Goal: Task Accomplishment & Management: Manage account settings

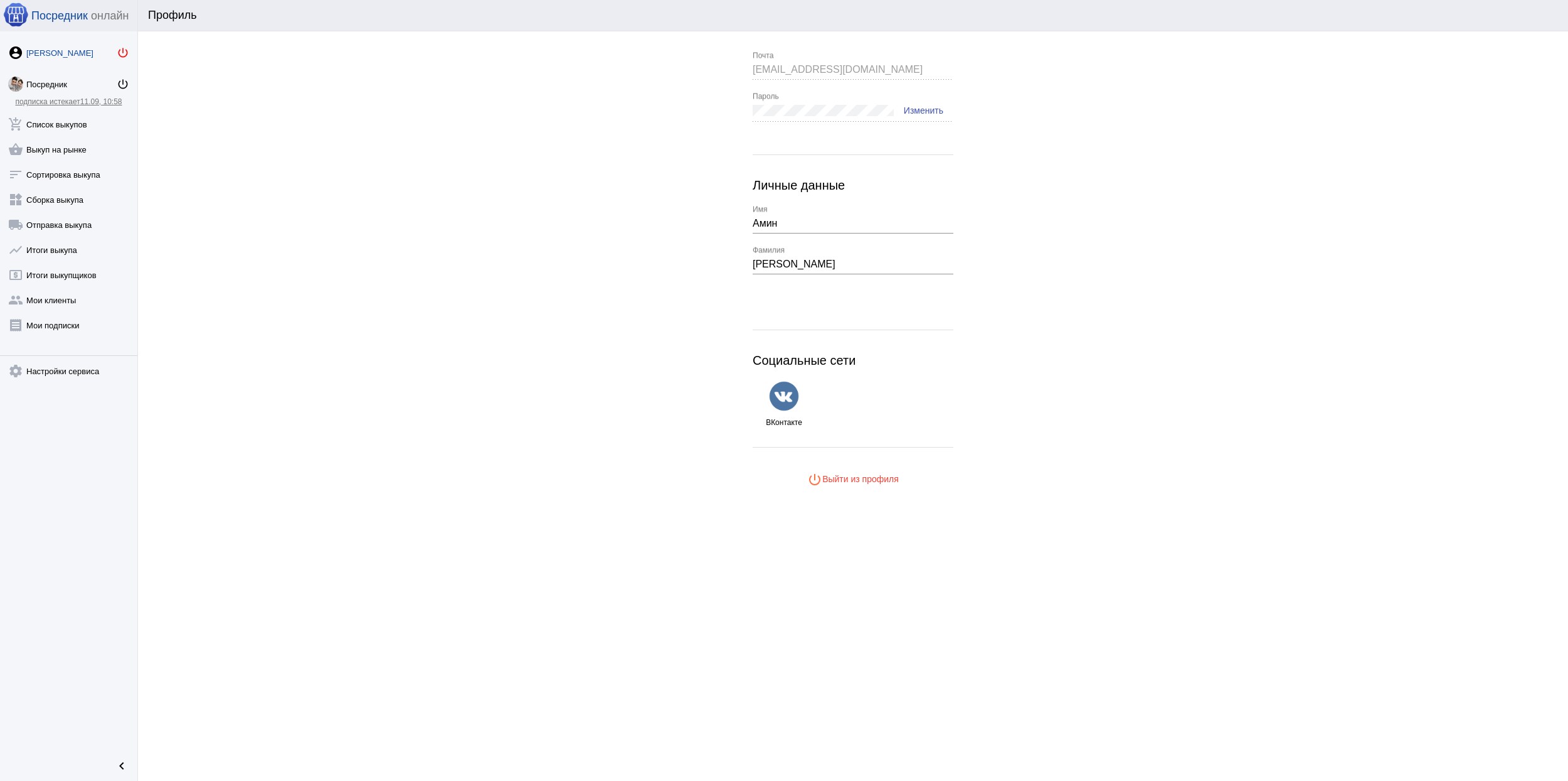
click at [121, 53] on mat-icon "power_settings_new" at bounding box center [123, 53] width 12 height 12
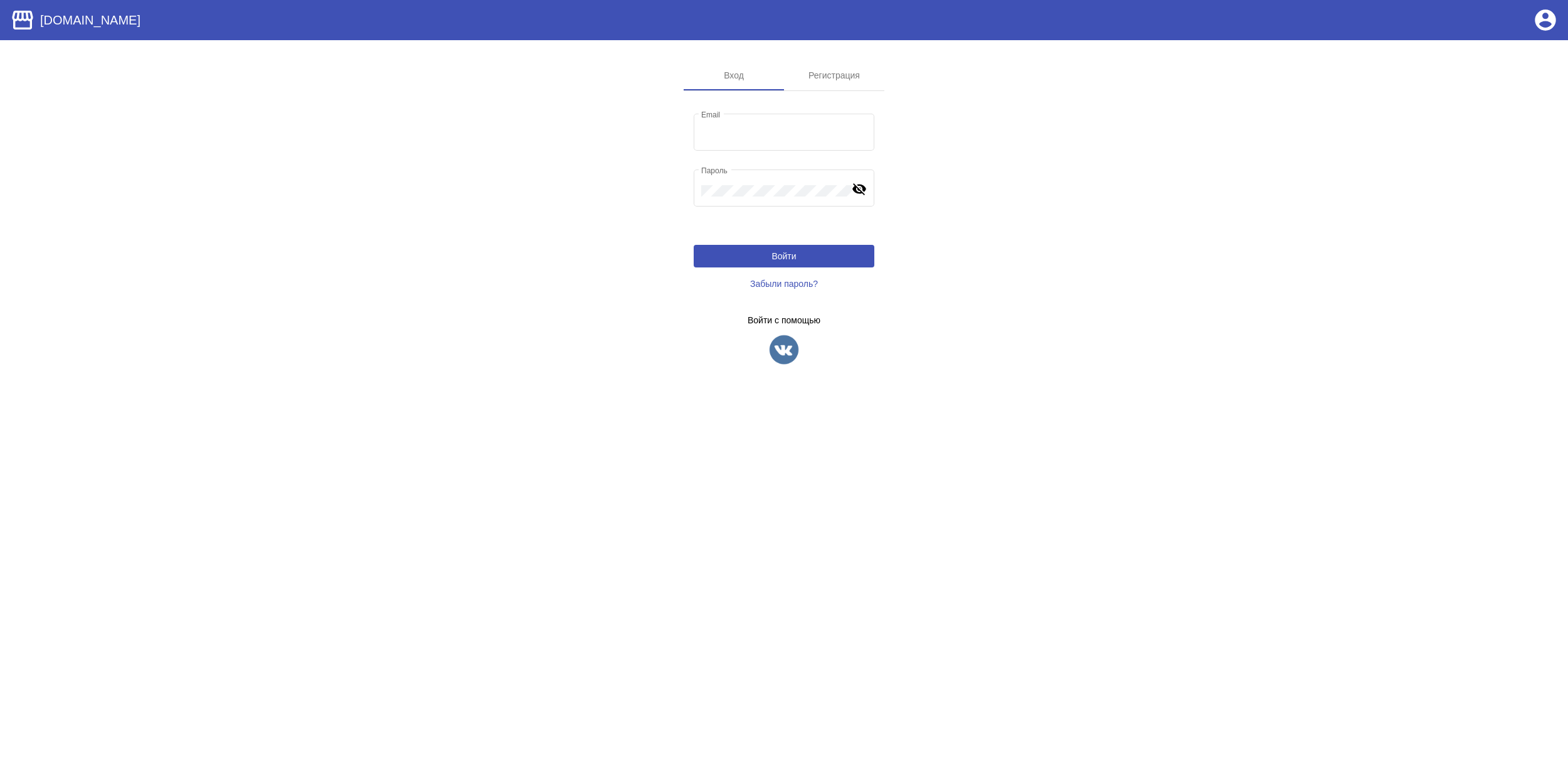
type input "[EMAIL_ADDRESS][DOMAIN_NAME]"
click at [781, 348] on img at bounding box center [784, 349] width 31 height 31
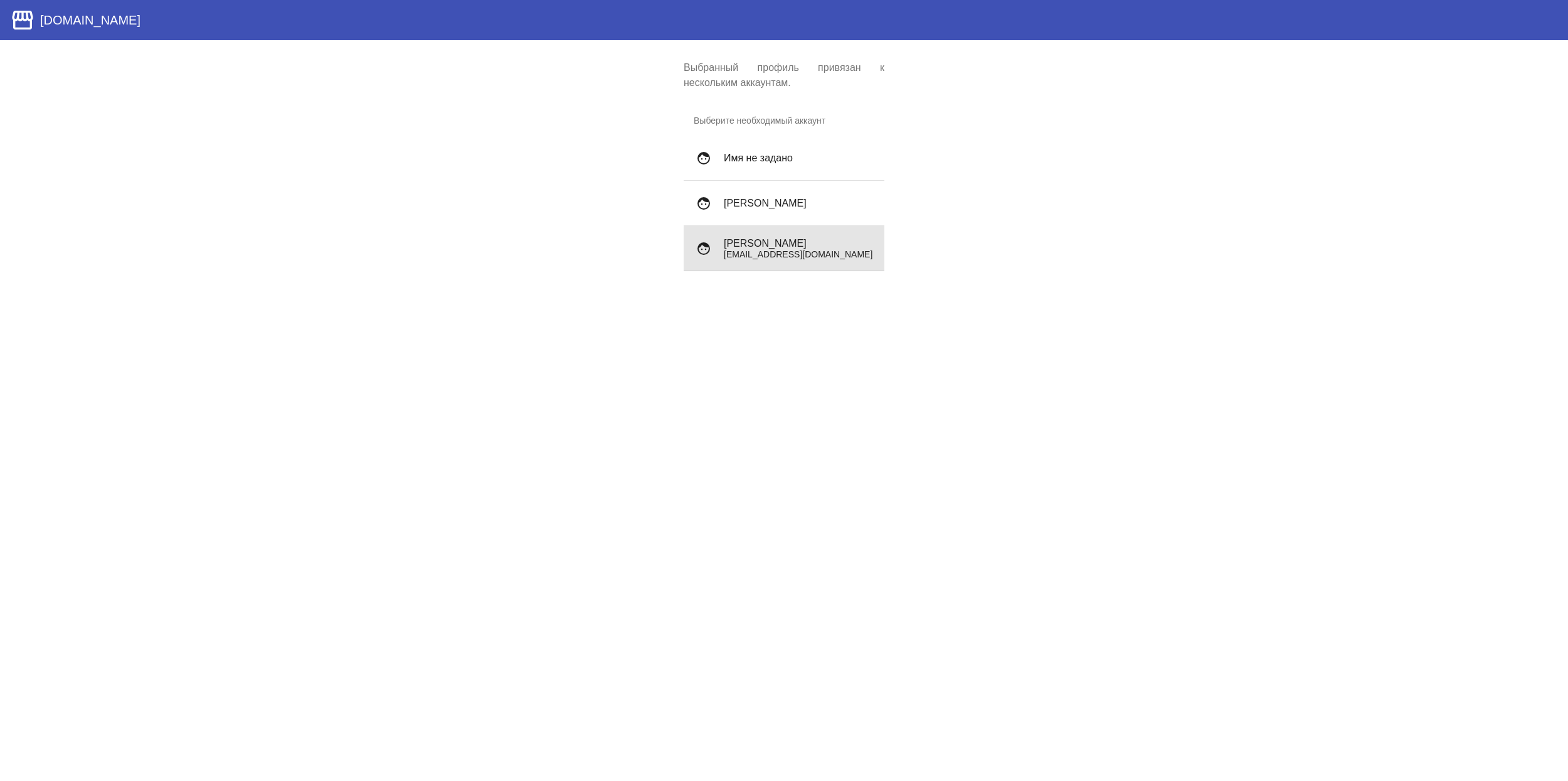
click at [799, 256] on p "[EMAIL_ADDRESS][DOMAIN_NAME]" at bounding box center [799, 254] width 151 height 10
